Goal: Task Accomplishment & Management: Use online tool/utility

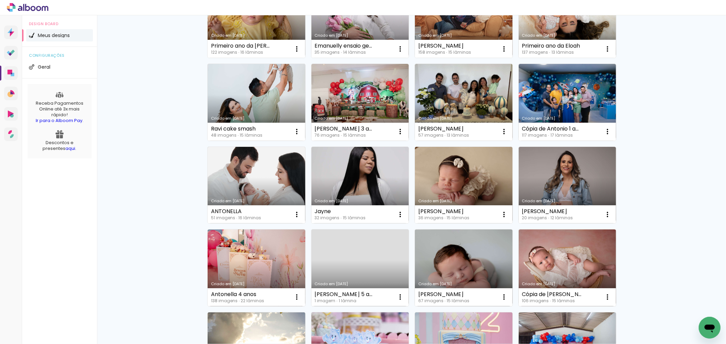
scroll to position [227, 0]
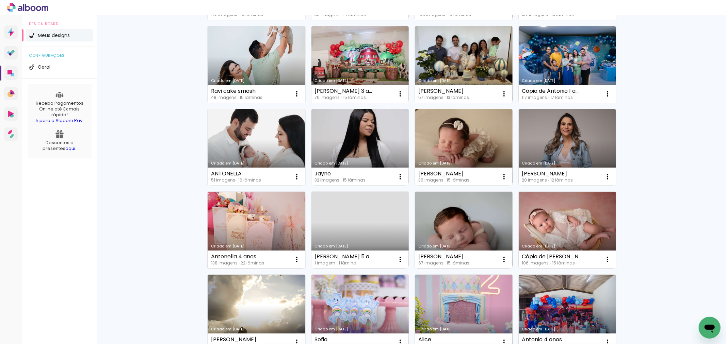
click at [263, 227] on link "Criado em [DATE]" at bounding box center [257, 230] width 98 height 77
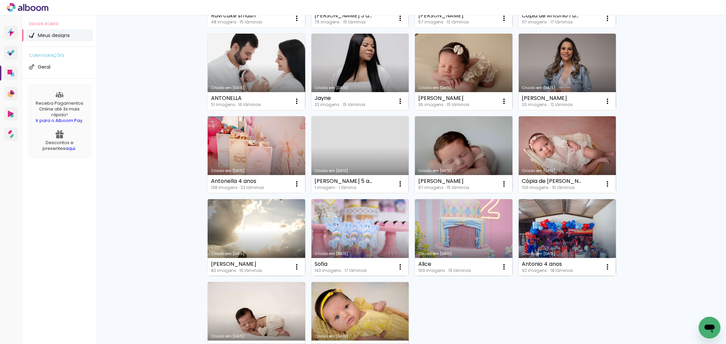
scroll to position [394, 0]
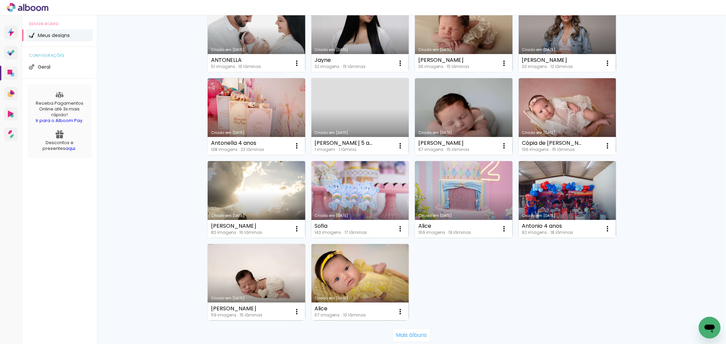
scroll to position [378, 0]
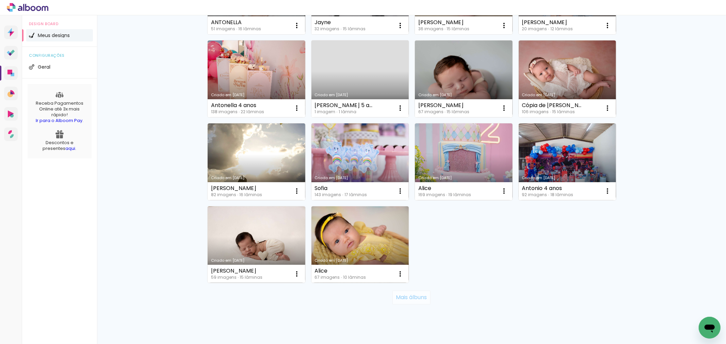
click at [0, 0] on slot "Mais álbuns" at bounding box center [0, 0] width 0 height 0
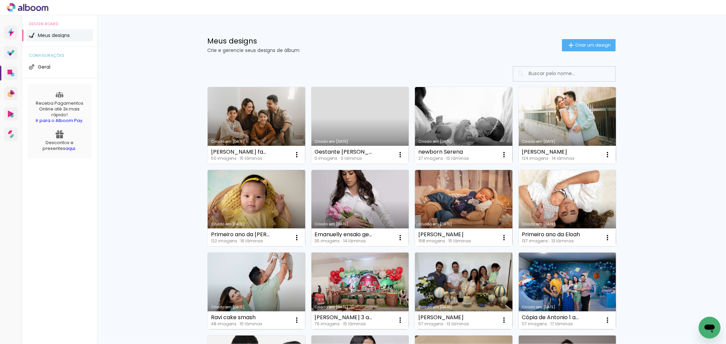
scroll to position [113, 0]
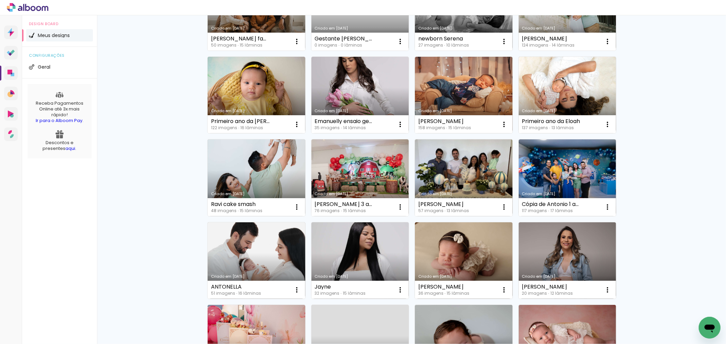
click at [244, 181] on link "Criado em [DATE]" at bounding box center [257, 178] width 98 height 77
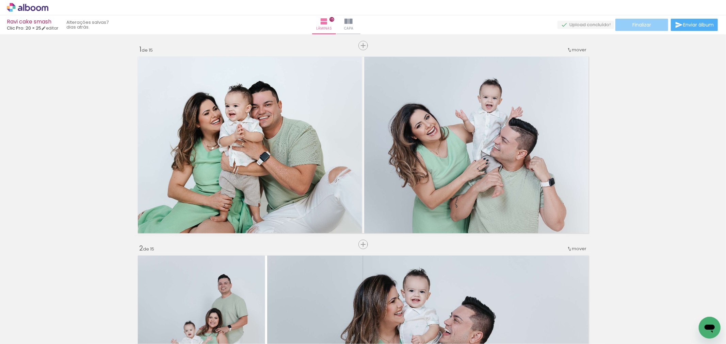
click at [647, 28] on paper-button "Finalizar" at bounding box center [641, 25] width 53 height 12
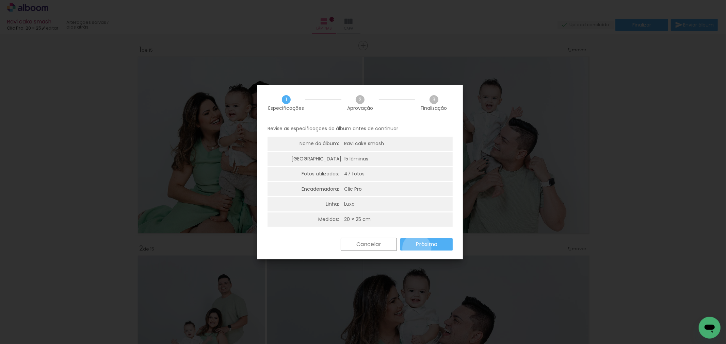
click at [417, 249] on paper-button "Próximo" at bounding box center [426, 245] width 52 height 12
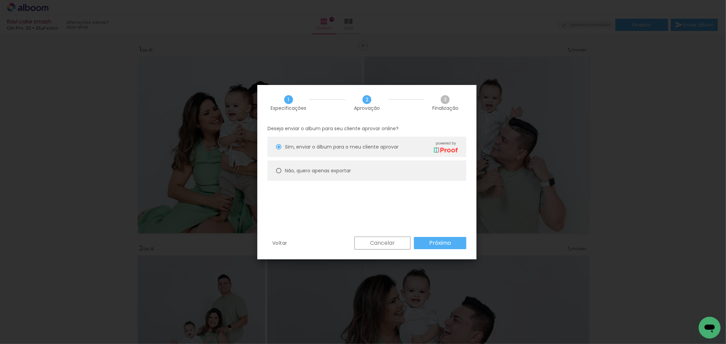
drag, startPoint x: 355, startPoint y: 169, endPoint x: 371, endPoint y: 197, distance: 32.5
click at [355, 170] on paper-radio-button "Não, quero apenas exportar" at bounding box center [367, 171] width 199 height 20
type paper-radio-button "on"
click at [0, 0] on slot "Próximo" at bounding box center [0, 0] width 0 height 0
type input "Alta, 300 DPI"
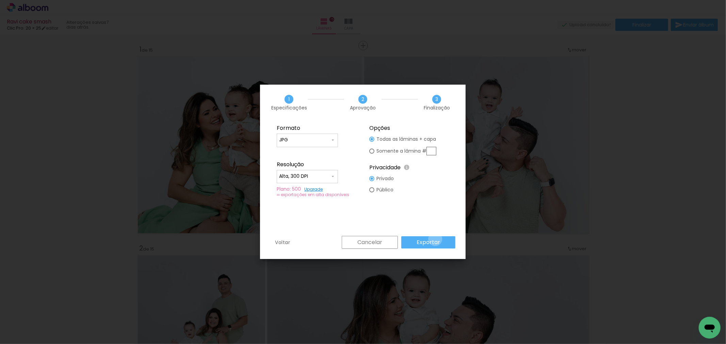
click at [0, 0] on slot "Exportar" at bounding box center [0, 0] width 0 height 0
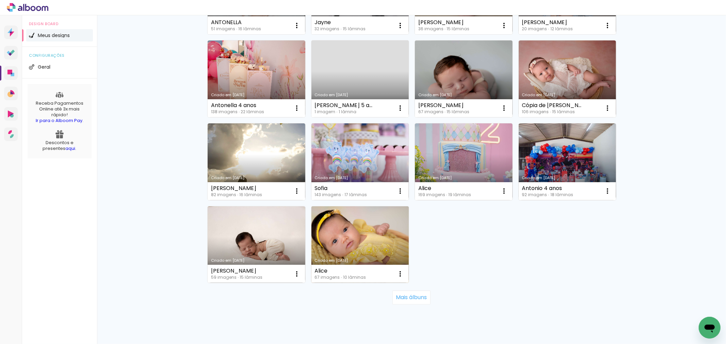
scroll to position [394, 0]
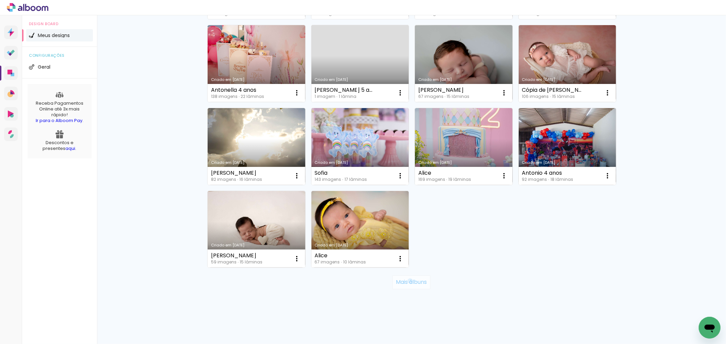
click at [0, 0] on slot "Mais álbuns" at bounding box center [0, 0] width 0 height 0
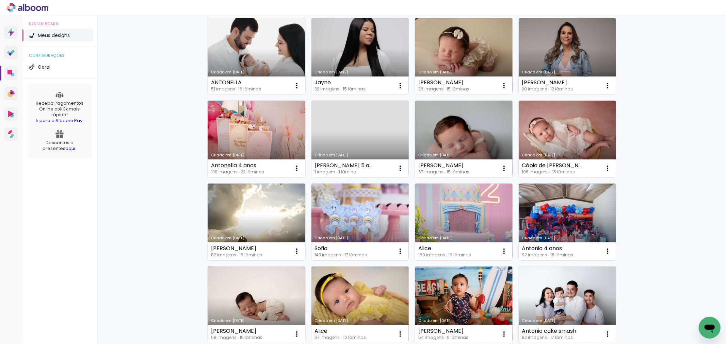
scroll to position [356, 0]
